Goal: Find specific page/section: Locate item on page

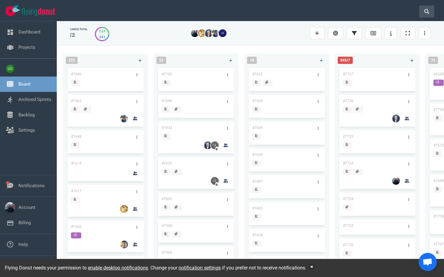
click at [422, 13] on button at bounding box center [426, 11] width 15 height 12
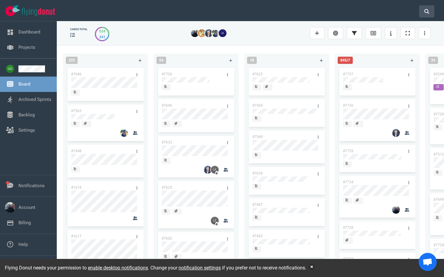
scroll to position [0, 200]
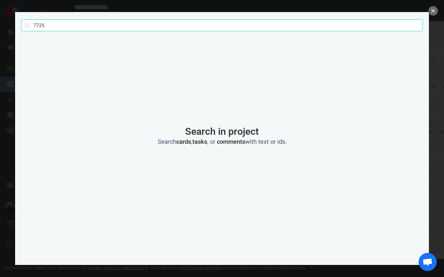
type input "7725"
click button "Search" at bounding box center [0, 0] width 0 height 0
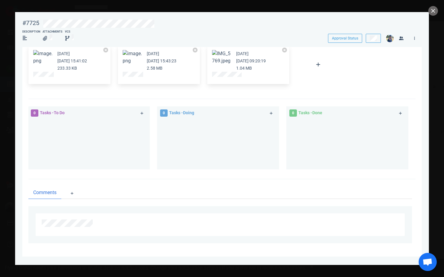
scroll to position [0, 0]
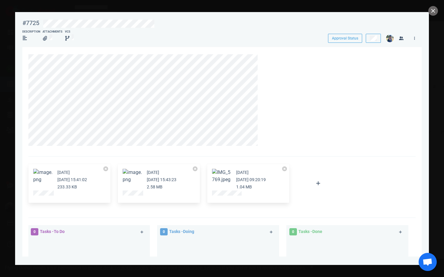
click at [132, 173] on button "Zoom image" at bounding box center [131, 176] width 19 height 14
click at [140, 175] on button "Zoom image" at bounding box center [131, 176] width 19 height 14
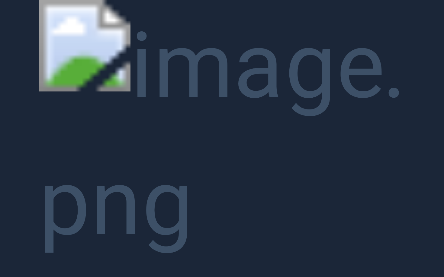
click at [204, 88] on button "Unzoom image" at bounding box center [222, 138] width 444 height 277
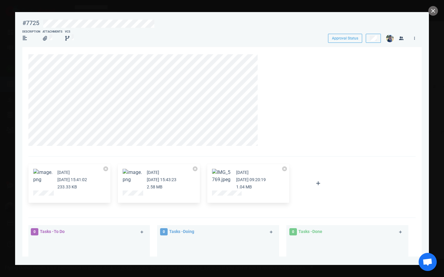
click at [137, 178] on button "Zoom image" at bounding box center [131, 176] width 19 height 14
